Goal: Find specific page/section: Find specific page/section

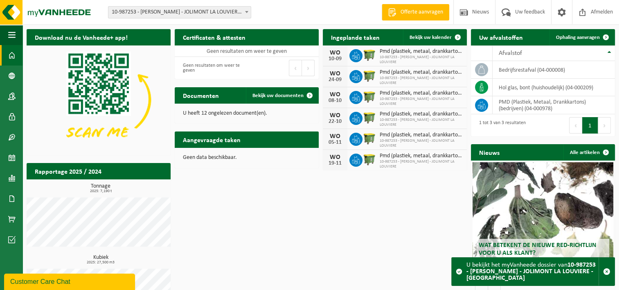
click at [409, 74] on span "Pmd (plastiek, metaal, drankkartons) (bedrijven)" at bounding box center [421, 72] width 83 height 7
click at [350, 65] on div "WO 10-09 Pmd (plastiek, metaal, drankkartons) (bedrijven) 10-987253 - CHU HELOR…" at bounding box center [395, 55] width 144 height 21
drag, startPoint x: 527, startPoint y: 2, endPoint x: 407, endPoint y: 226, distance: 254.3
click at [407, 226] on div "Download nu de Vanheede+ app! Verberg Certificaten & attesten Bekijk uw certifi…" at bounding box center [321, 175] width 592 height 301
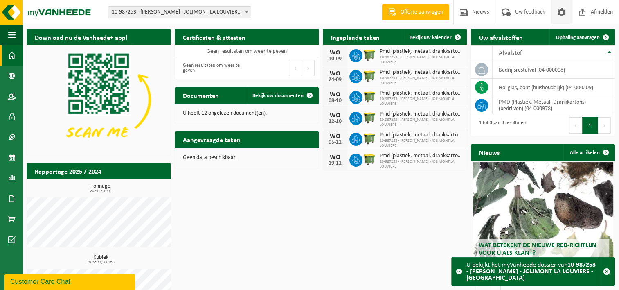
click at [556, 11] on span at bounding box center [561, 12] width 12 height 24
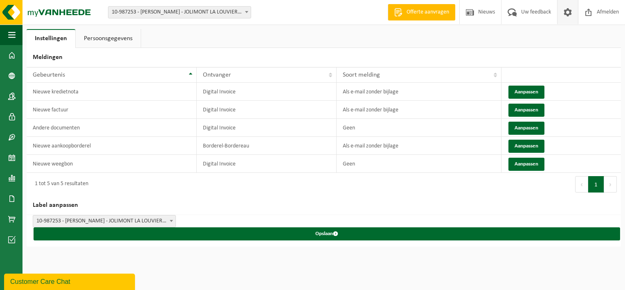
click at [567, 10] on span at bounding box center [568, 12] width 12 height 24
click at [13, 57] on span at bounding box center [11, 55] width 7 height 20
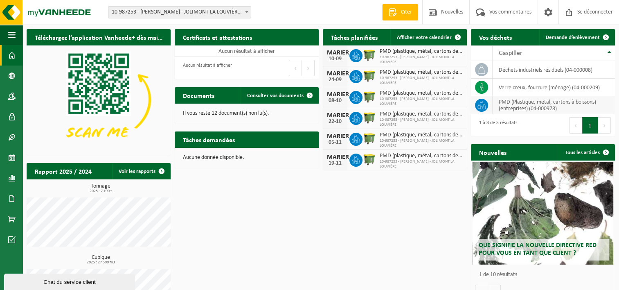
click at [533, 106] on td "PMD (Plastique, métal, cartons à boissons) (entreprises) (04-000978)" at bounding box center [553, 105] width 122 height 18
click at [480, 103] on icon at bounding box center [482, 103] width 4 height 4
drag, startPoint x: 480, startPoint y: 103, endPoint x: 507, endPoint y: 106, distance: 27.5
click at [507, 106] on td "PMD (Plastique, métal, cartons à boissons) (entreprises) (04-000978)" at bounding box center [553, 105] width 122 height 18
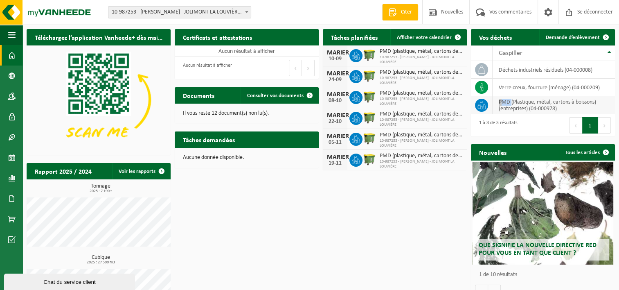
click at [507, 106] on td "PMD (Plastique, métal, cartons à boissons) (entreprises) (04-000978)" at bounding box center [553, 105] width 122 height 18
click at [506, 106] on td "PMD (Plastique, métal, cartons à boissons) (entreprises) (04-000978)" at bounding box center [553, 105] width 122 height 18
click at [485, 84] on icon at bounding box center [481, 87] width 8 height 8
click at [495, 70] on td "Déchets industriels résiduels (04-000008)" at bounding box center [553, 70] width 122 height 18
click at [15, 162] on span at bounding box center [11, 157] width 7 height 20
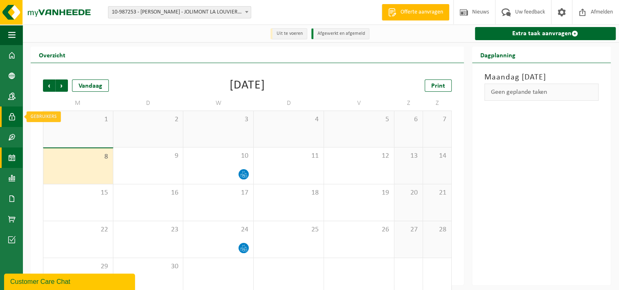
click at [11, 117] on span at bounding box center [11, 116] width 7 height 20
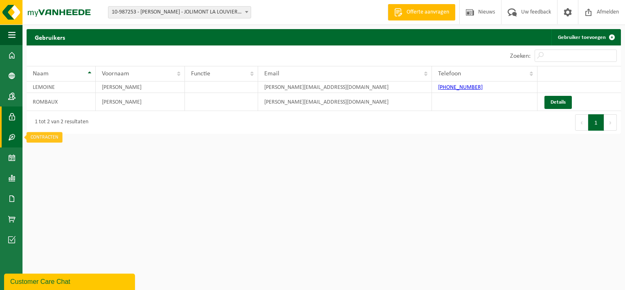
click at [11, 139] on span at bounding box center [11, 137] width 7 height 20
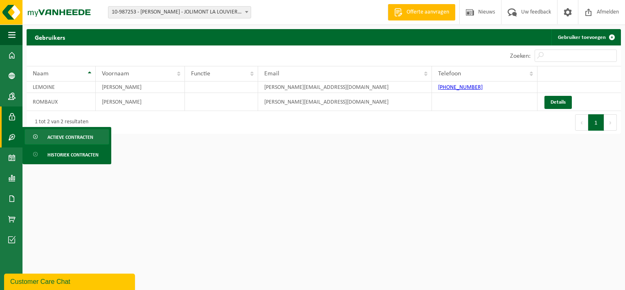
click at [57, 137] on span "Actieve contracten" at bounding box center [70, 137] width 46 height 16
